Goal: Information Seeking & Learning: Learn about a topic

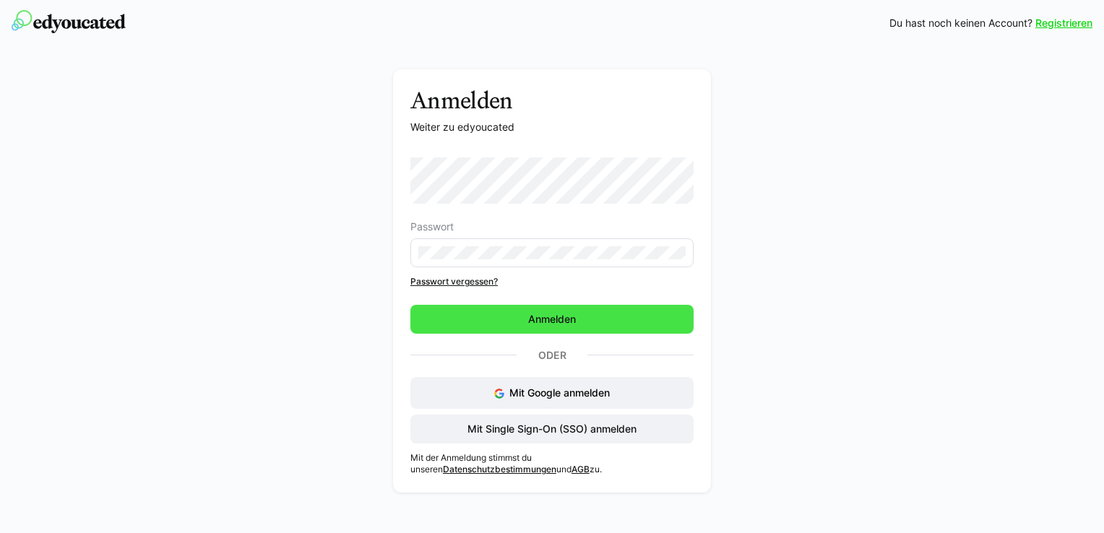
click at [553, 311] on span "Anmelden" at bounding box center [551, 319] width 283 height 29
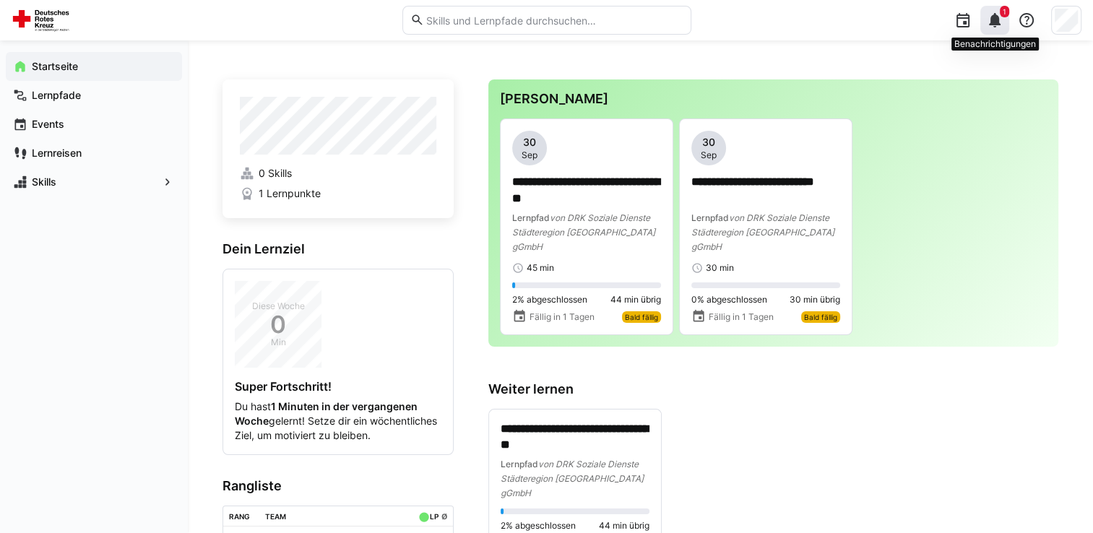
click at [1001, 27] on eds-icon at bounding box center [994, 20] width 17 height 17
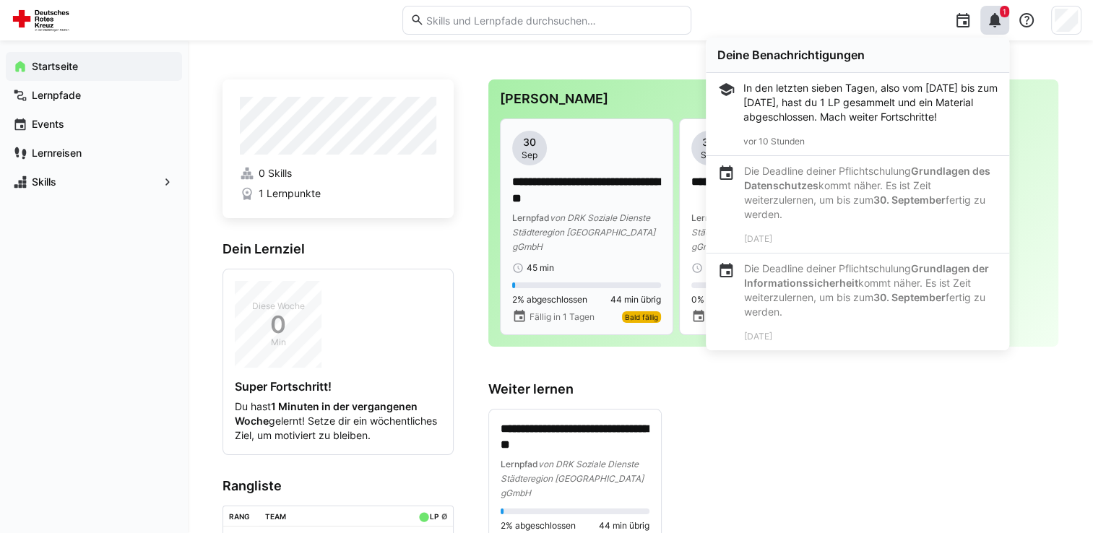
click at [624, 226] on span "von DRK Soziale Dienste Städteregion [GEOGRAPHIC_DATA] gGmbH" at bounding box center [583, 232] width 143 height 40
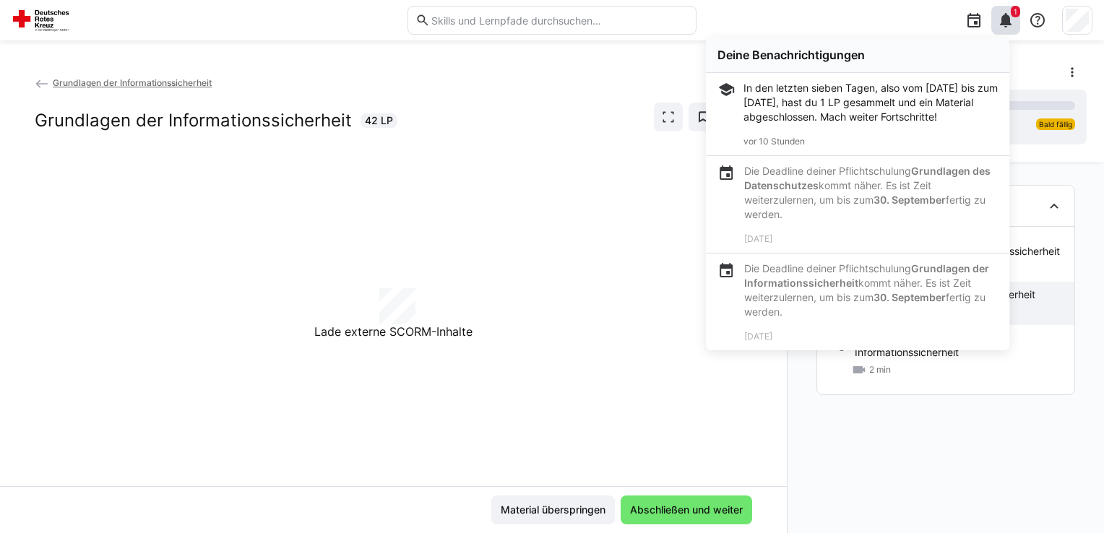
drag, startPoint x: 624, startPoint y: 226, endPoint x: 772, endPoint y: 510, distance: 320.3
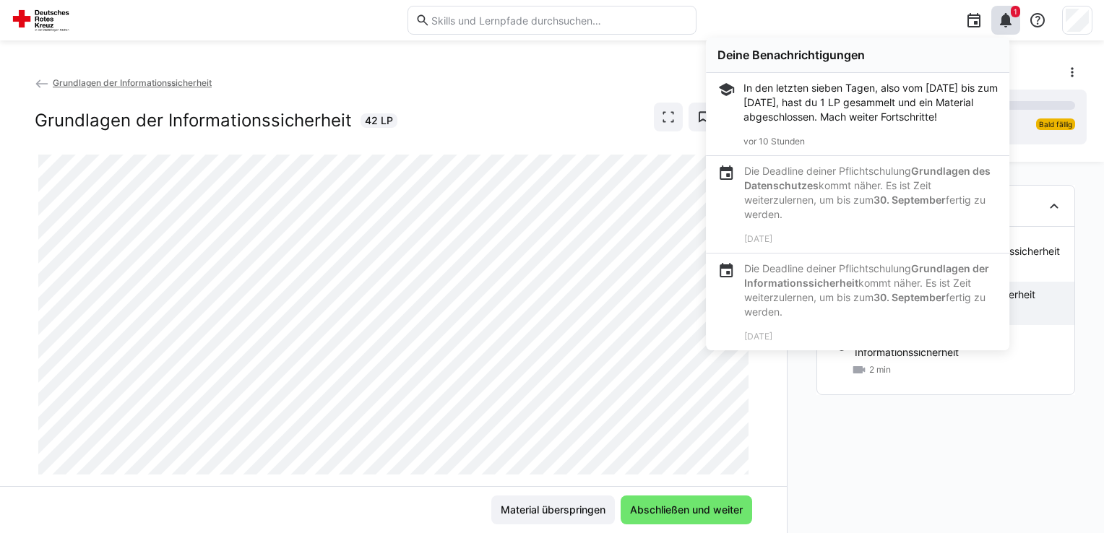
click at [267, 12] on div at bounding box center [205, 20] width 386 height 23
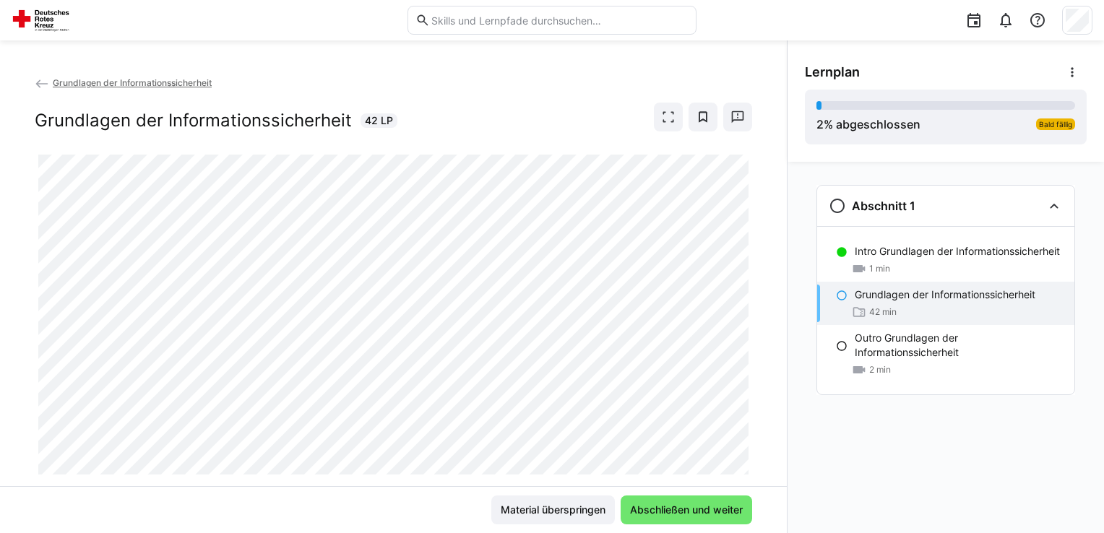
scroll to position [33, 0]
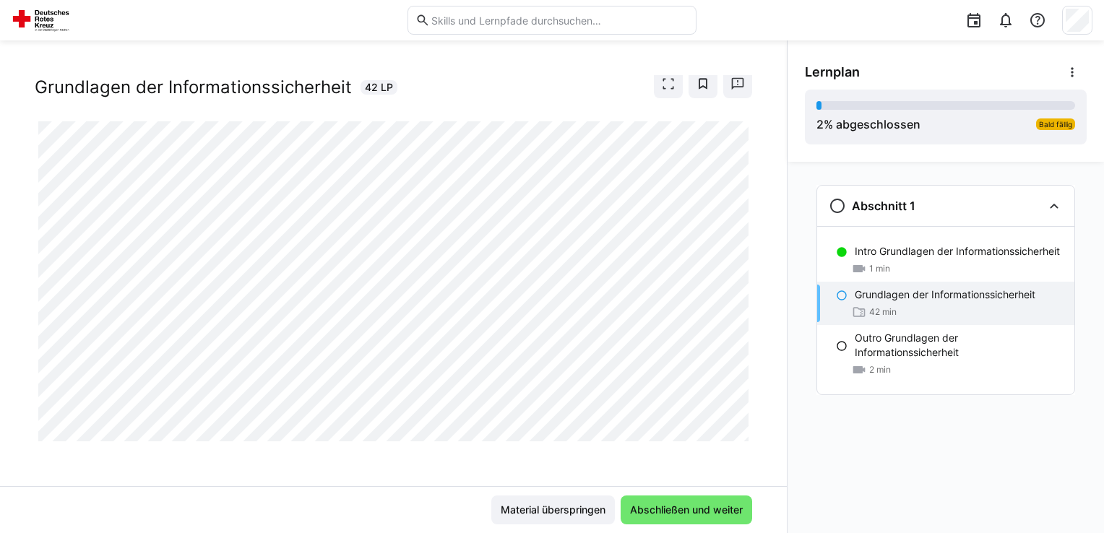
click at [819, 463] on div "Abschnitt 1 Intro Grundlagen der Informationssicherheit 1 min Grundlagen der In…" at bounding box center [946, 347] width 316 height 371
click at [811, 447] on div "Abschnitt 1 Intro Grundlagen der Informationssicherheit 1 min Grundlagen der In…" at bounding box center [946, 347] width 316 height 371
click at [751, 453] on div "Grundlagen der Informationssicherheit Grundlagen der Informationssicherheit 42 …" at bounding box center [393, 280] width 787 height 411
